Goal: Find specific page/section

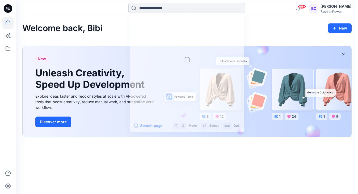
click at [180, 9] on input at bounding box center [186, 8] width 117 height 11
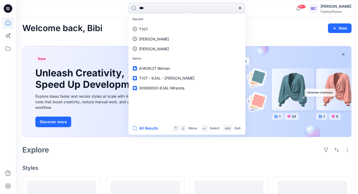
type input "****"
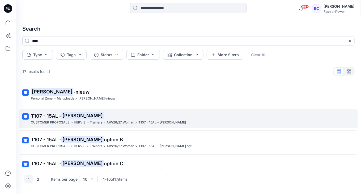
click at [149, 116] on p "T107 - 15AL - Lina" at bounding box center [188, 115] width 314 height 7
